Goal: Information Seeking & Learning: Learn about a topic

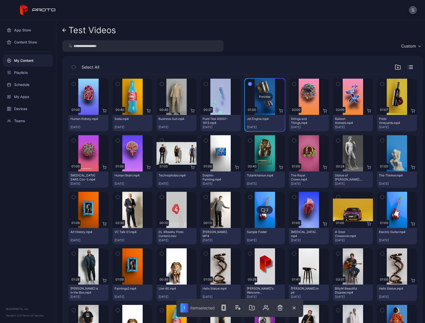
click at [263, 97] on div "Preview" at bounding box center [264, 97] width 16 height 8
click at [393, 84] on div "Preview" at bounding box center [397, 97] width 40 height 36
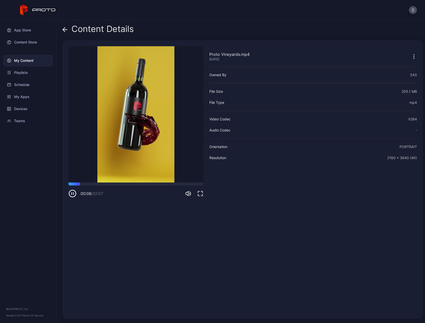
click at [68, 26] on div "Content Details" at bounding box center [97, 30] width 71 height 12
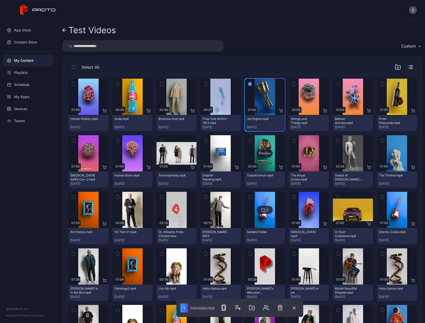
click at [270, 139] on div "Preview" at bounding box center [265, 153] width 40 height 36
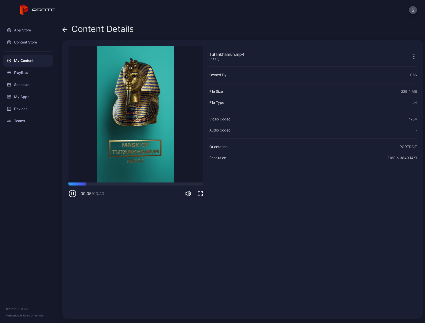
click at [68, 31] on div "Content Details" at bounding box center [97, 30] width 71 height 12
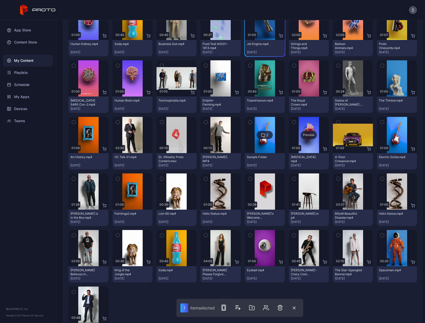
scroll to position [75, 0]
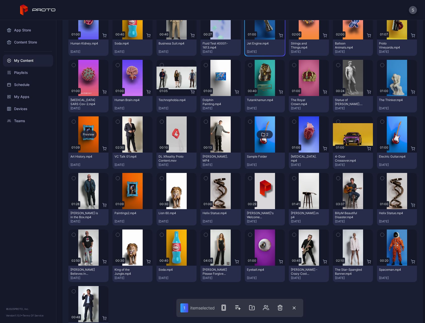
click at [94, 122] on div "Preview" at bounding box center [88, 134] width 40 height 36
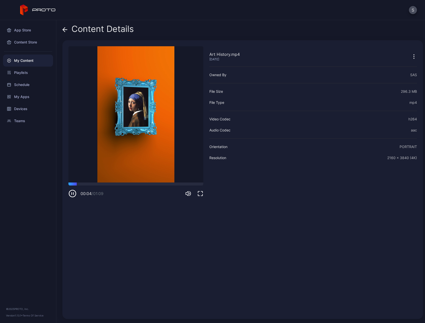
click at [66, 30] on icon at bounding box center [64, 29] width 5 height 5
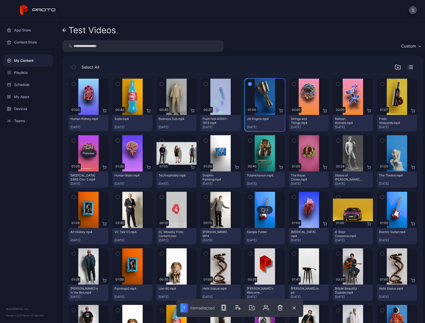
scroll to position [75, 0]
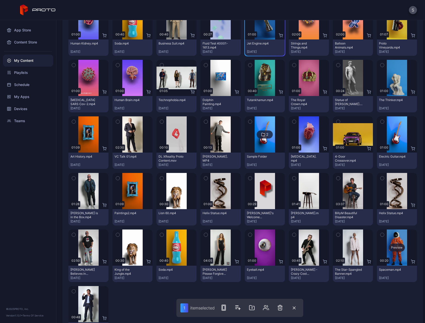
click at [387, 235] on div "Preview" at bounding box center [397, 248] width 40 height 36
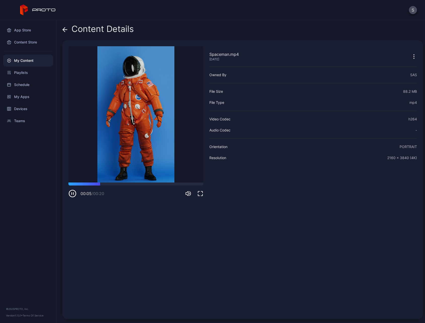
click at [64, 32] on icon at bounding box center [64, 29] width 5 height 5
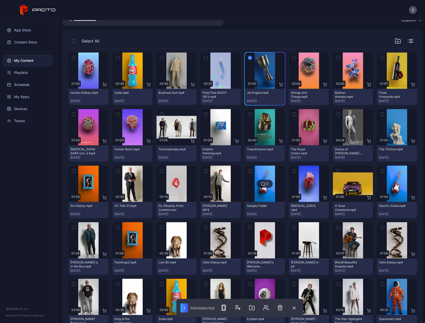
scroll to position [5, 0]
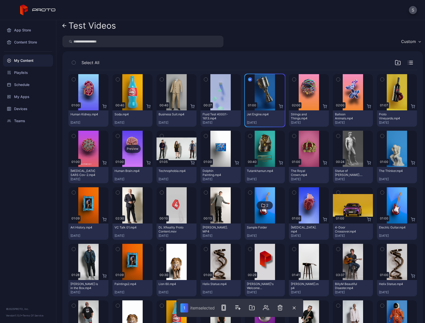
click at [129, 138] on div "Preview" at bounding box center [132, 149] width 40 height 36
